Goal: Navigation & Orientation: Find specific page/section

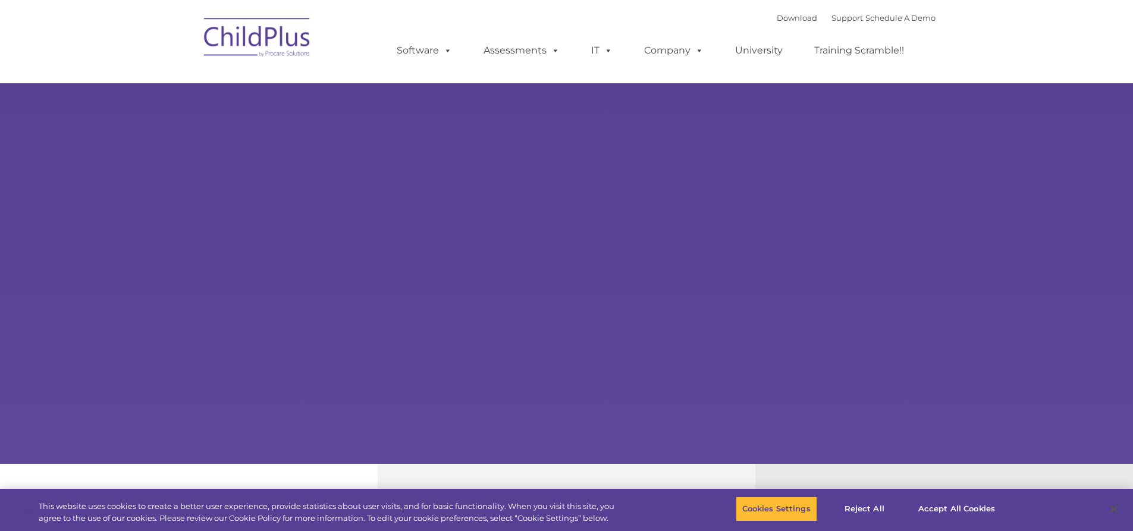
select select "MEDIUM"
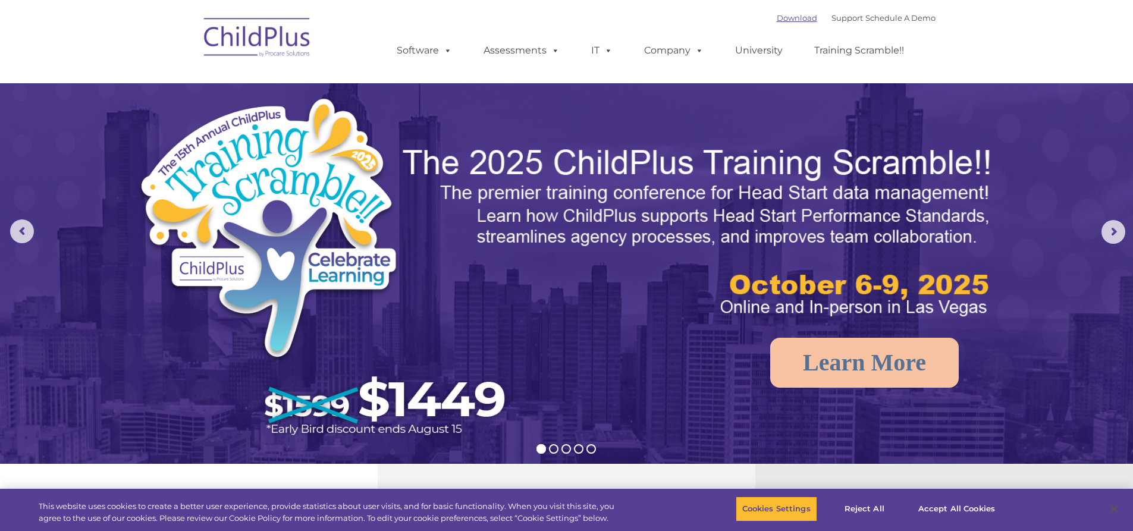
click at [777, 18] on link "Download" at bounding box center [797, 18] width 40 height 10
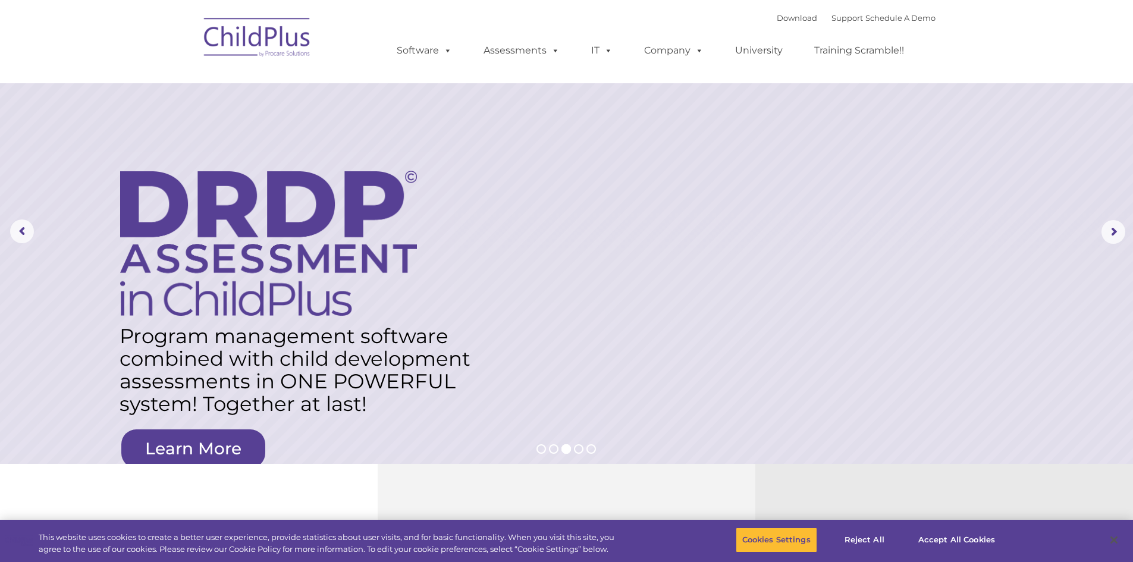
click at [258, 48] on img at bounding box center [257, 39] width 119 height 59
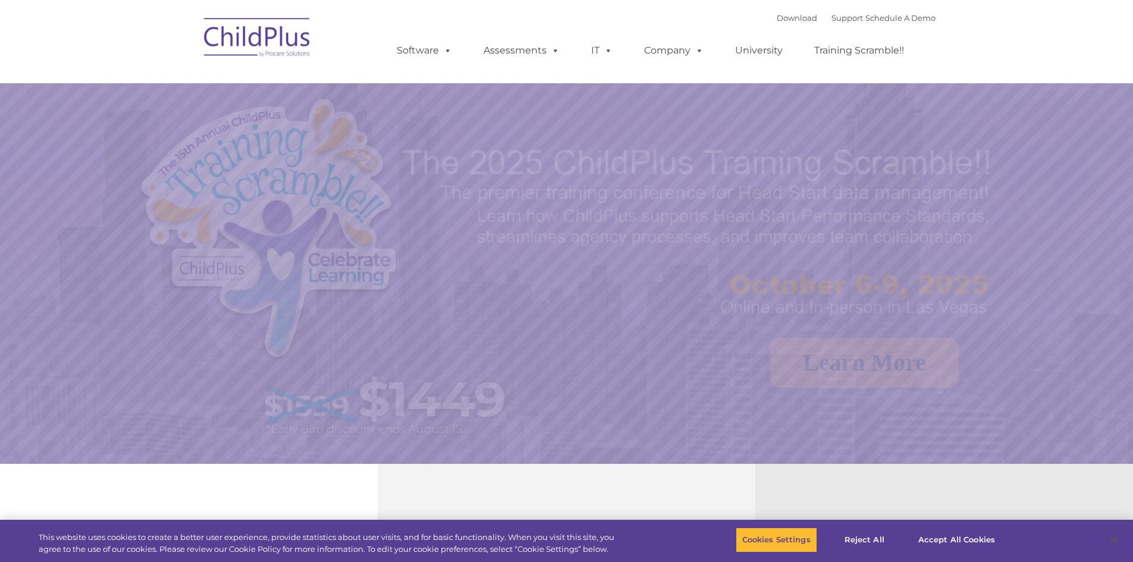
select select "MEDIUM"
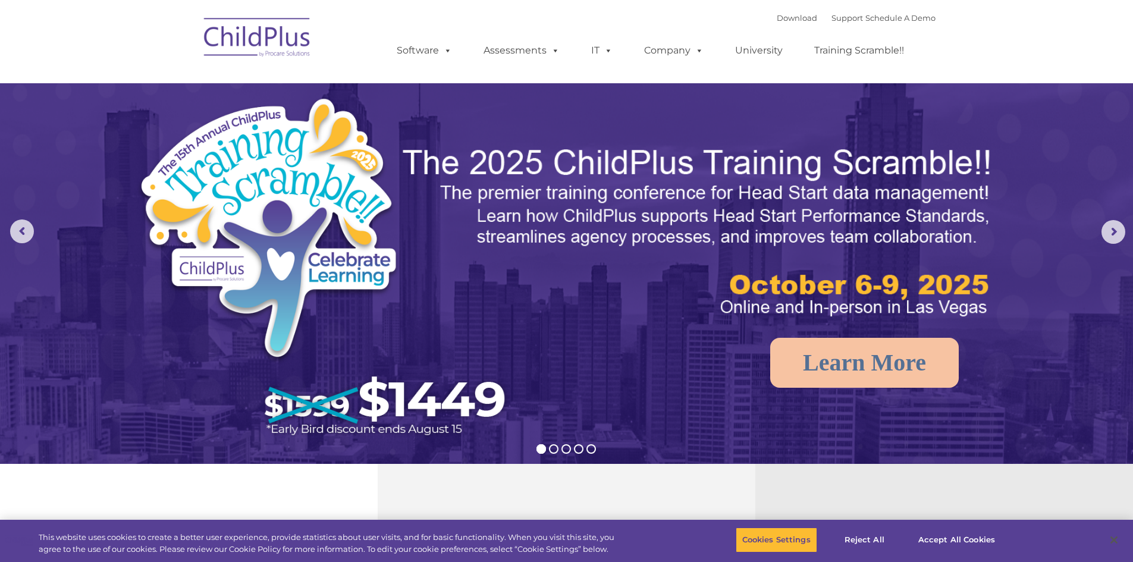
click at [748, 231] on img at bounding box center [699, 232] width 597 height 178
click at [1107, 233] on rs-arrow at bounding box center [1114, 232] width 24 height 24
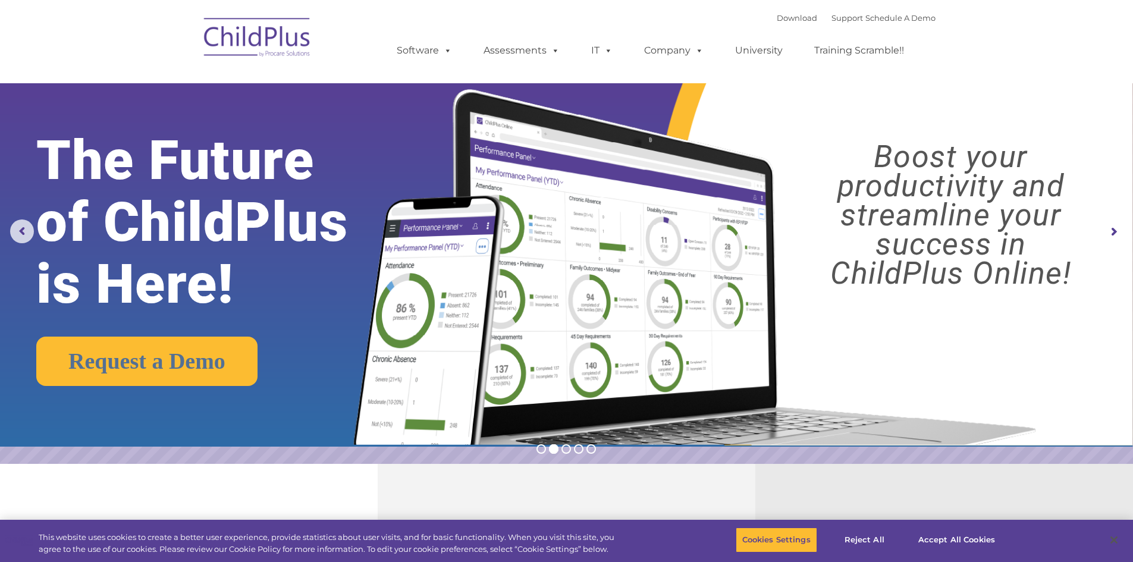
click at [1105, 230] on rs-arrow at bounding box center [1114, 232] width 24 height 24
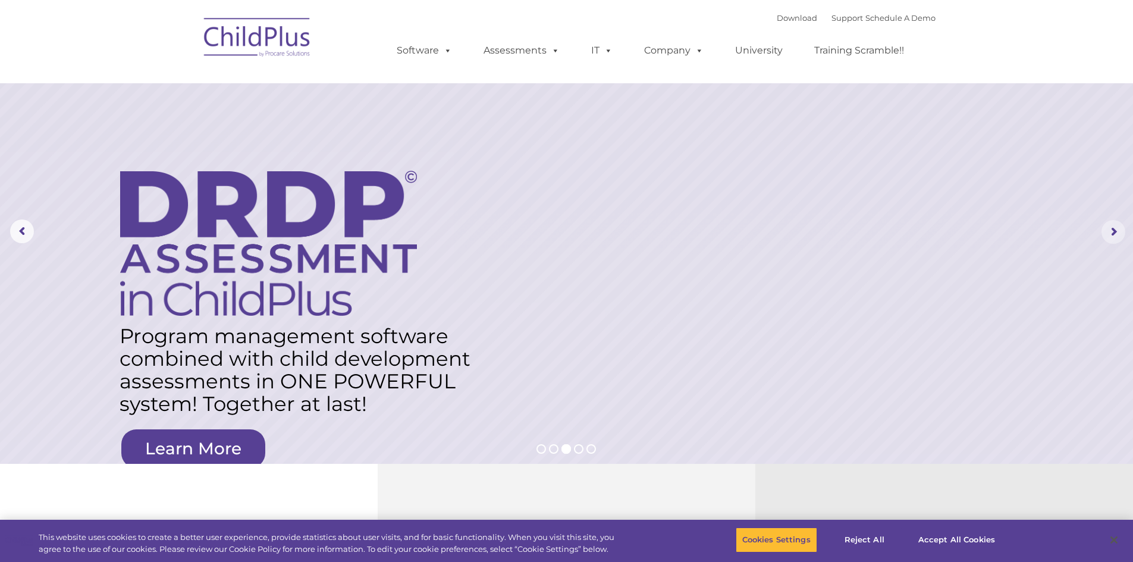
click at [1105, 230] on rs-arrow at bounding box center [1114, 232] width 24 height 24
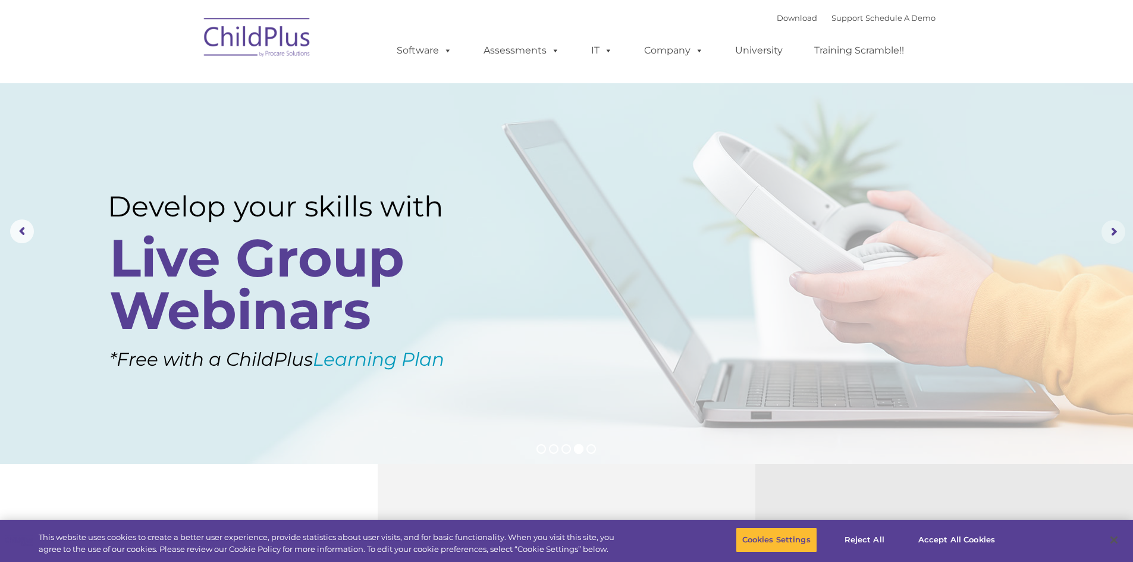
click at [1105, 230] on rs-arrow at bounding box center [1114, 232] width 24 height 24
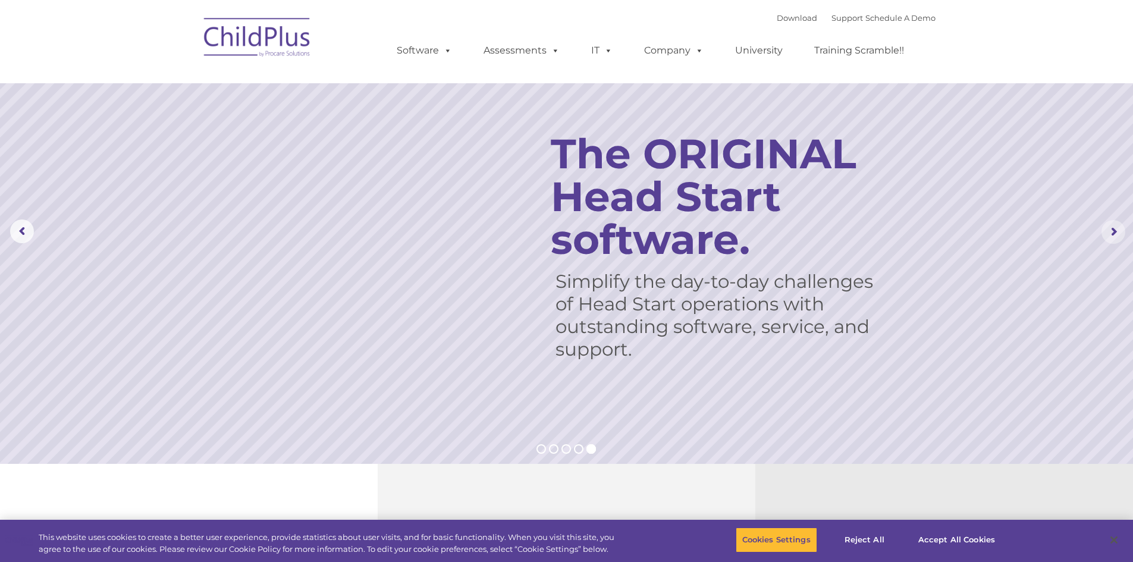
click at [1105, 230] on rs-arrow at bounding box center [1114, 232] width 24 height 24
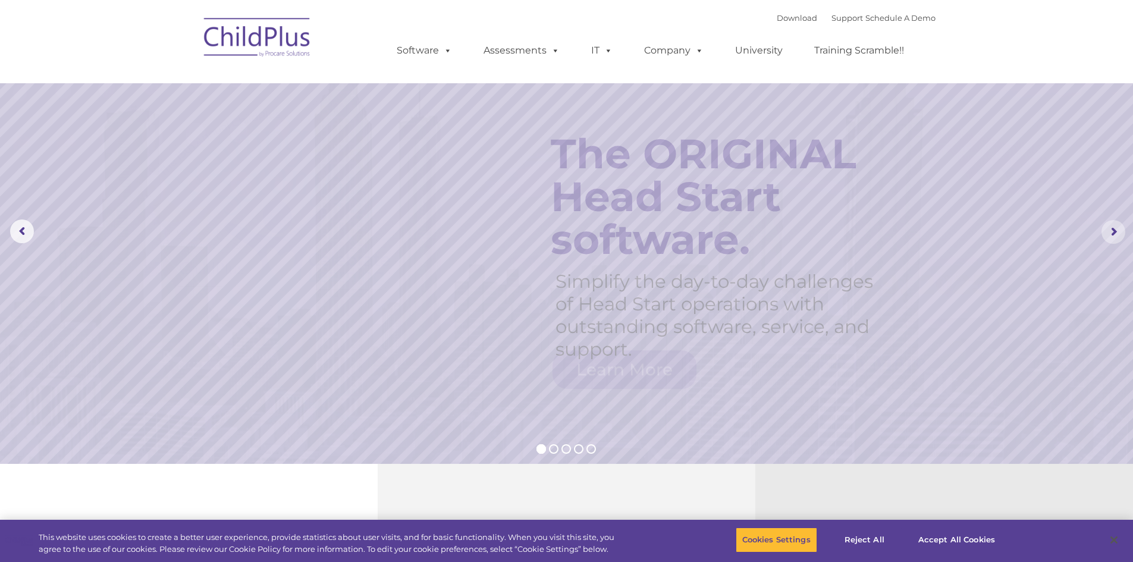
click at [1105, 230] on rs-arrow at bounding box center [1114, 232] width 24 height 24
